Goal: Download file/media

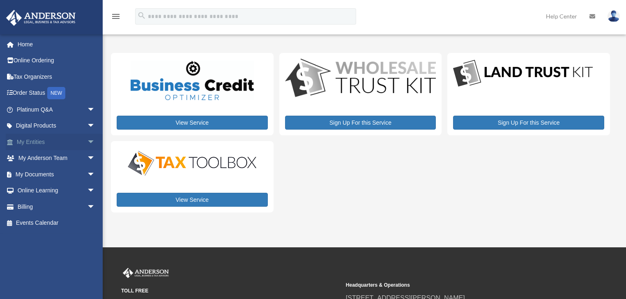
click at [87, 143] on span "arrow_drop_down" at bounding box center [95, 142] width 16 height 17
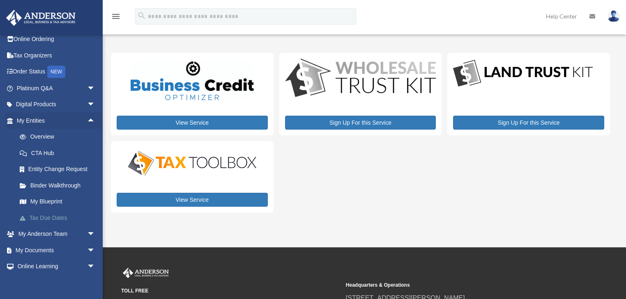
scroll to position [33, 0]
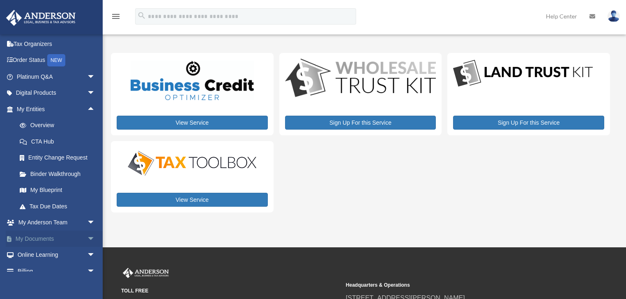
click at [87, 241] on span "arrow_drop_down" at bounding box center [95, 239] width 16 height 17
click at [62, 251] on link "Box" at bounding box center [59, 255] width 96 height 16
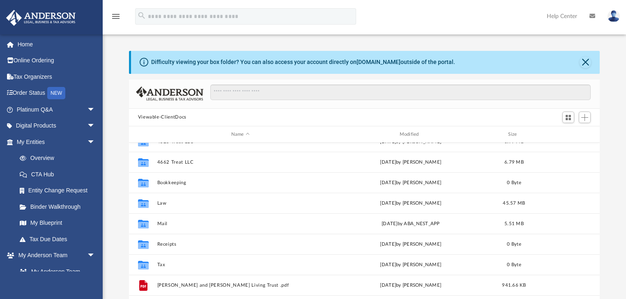
scroll to position [97, 0]
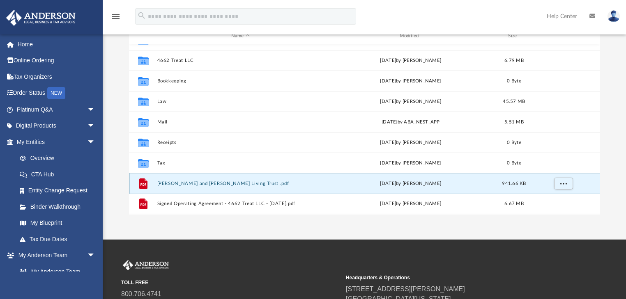
click at [214, 186] on button "[PERSON_NAME] and [PERSON_NAME] Living Trust .pdf" at bounding box center [240, 183] width 167 height 5
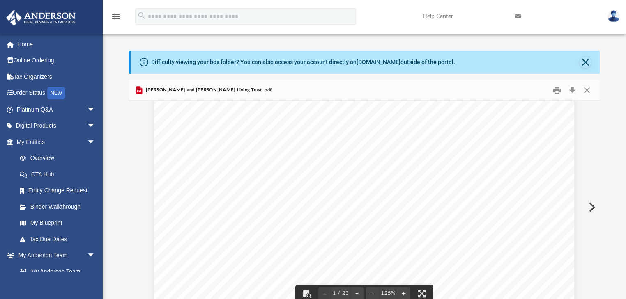
scroll to position [0, 0]
click at [586, 62] on button "Close" at bounding box center [584, 62] width 11 height 11
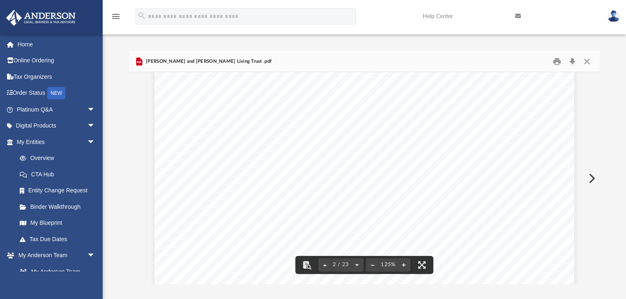
scroll to position [986, 0]
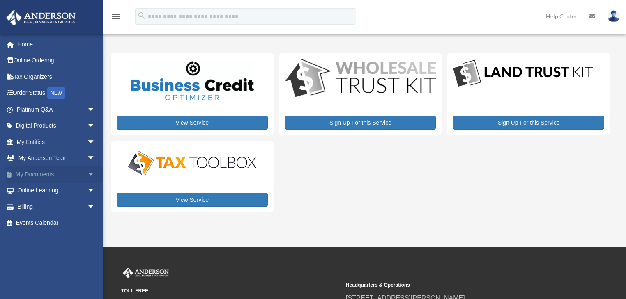
click at [87, 174] on span "arrow_drop_down" at bounding box center [95, 174] width 16 height 17
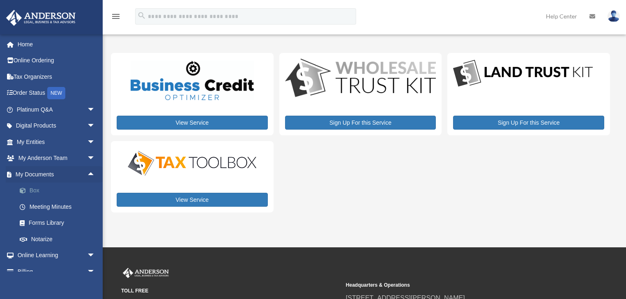
click at [72, 194] on link "Box" at bounding box center [59, 191] width 96 height 16
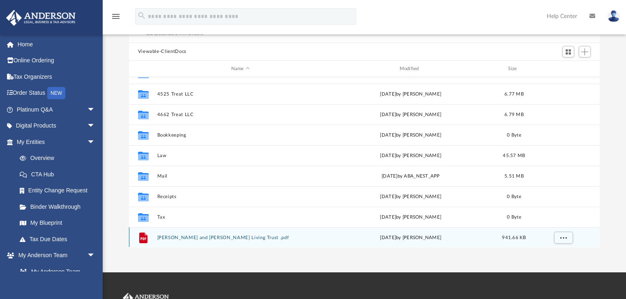
scroll to position [64, 0]
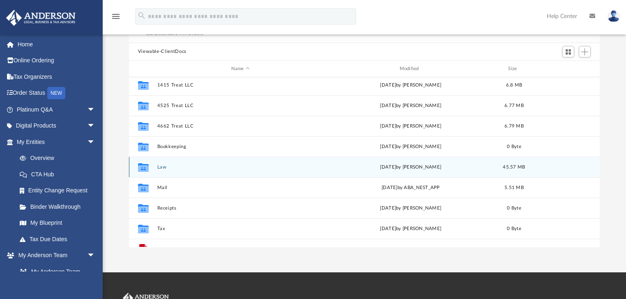
click at [160, 166] on button "Law" at bounding box center [240, 167] width 167 height 5
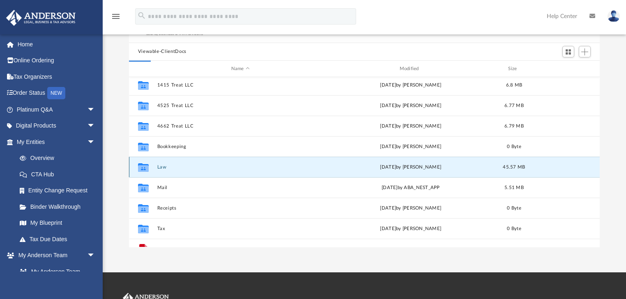
scroll to position [0, 0]
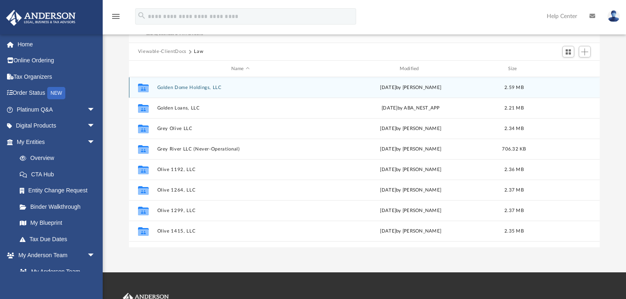
click at [205, 89] on button "Golden Dome Holdings, LLC" at bounding box center [240, 87] width 167 height 5
